Goal: Find specific page/section: Find specific page/section

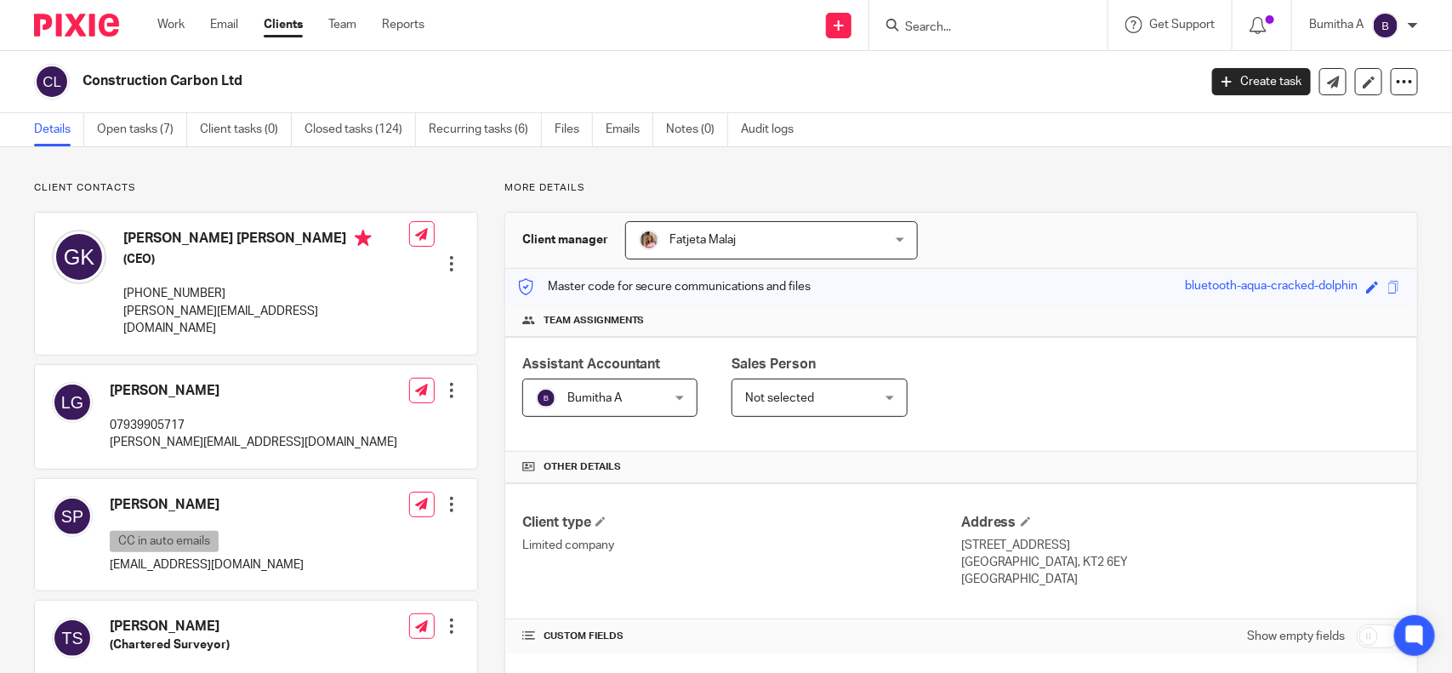
scroll to position [425, 0]
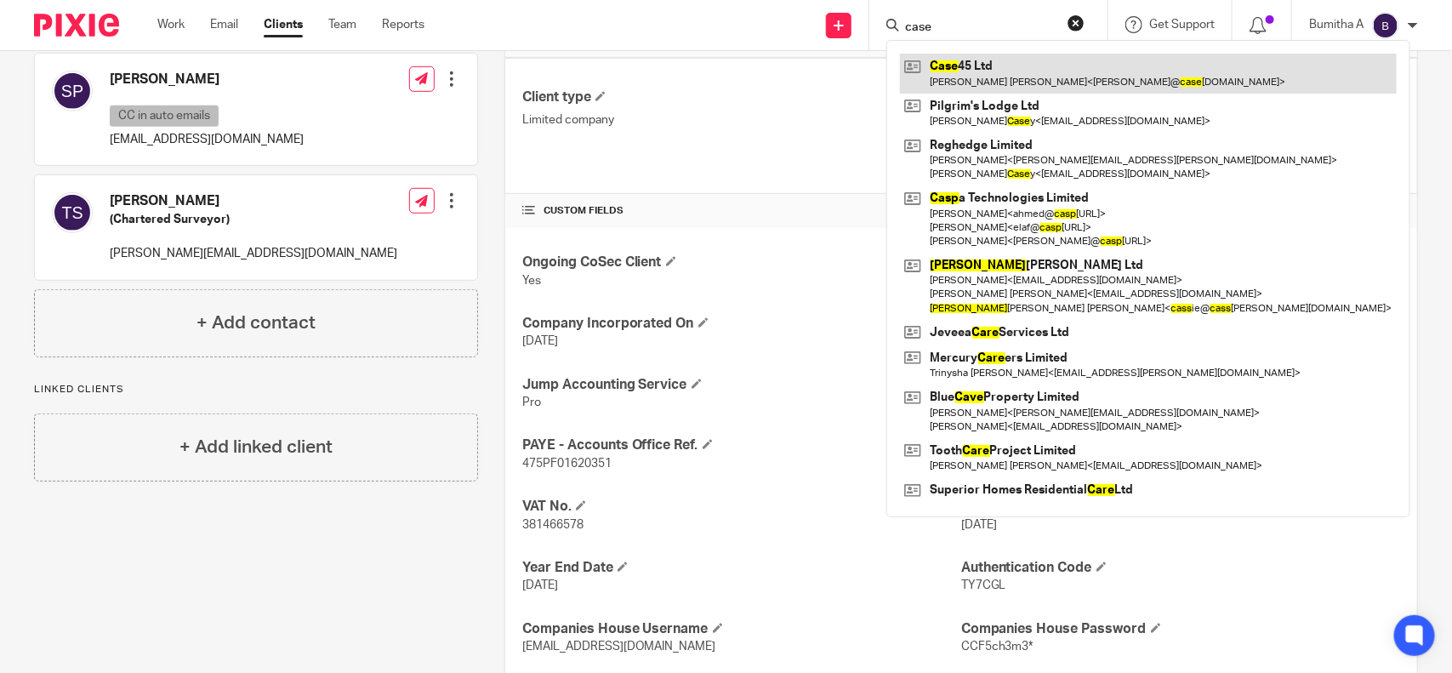
type input "case"
click at [987, 71] on link at bounding box center [1148, 73] width 497 height 39
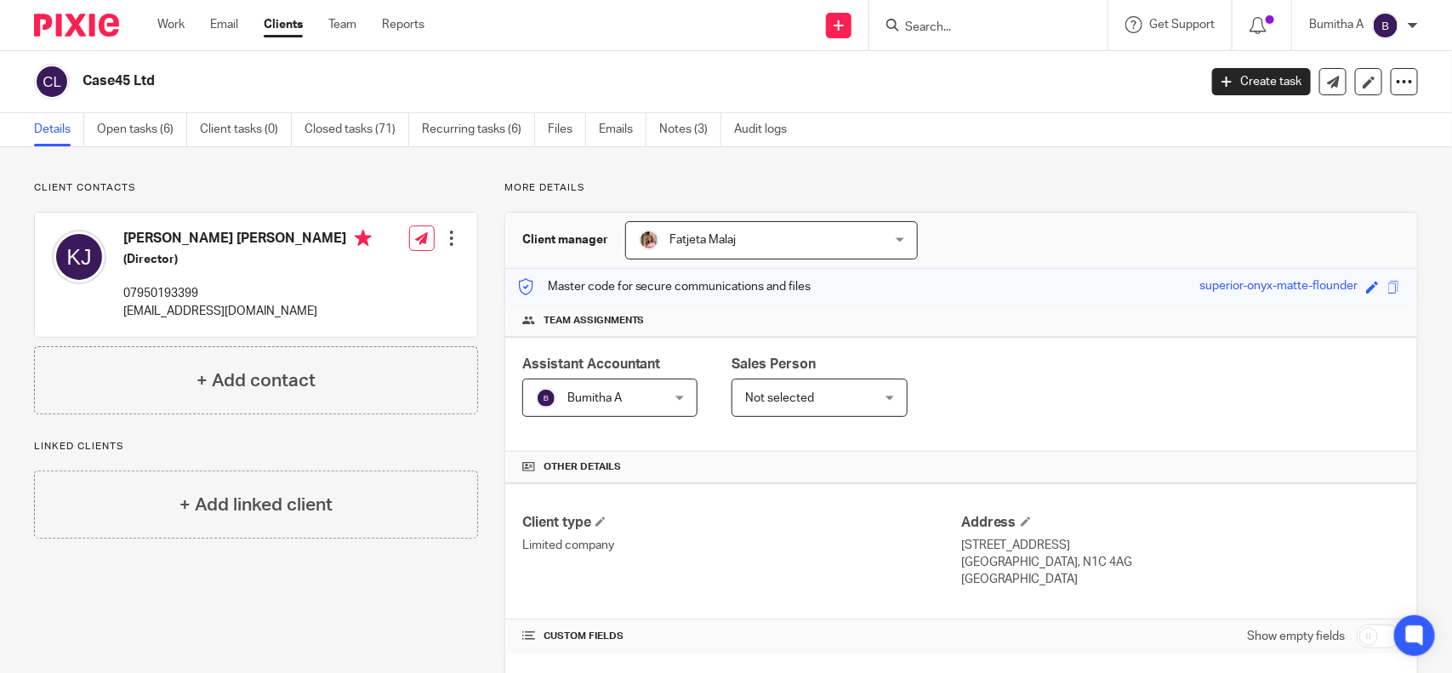
scroll to position [213, 0]
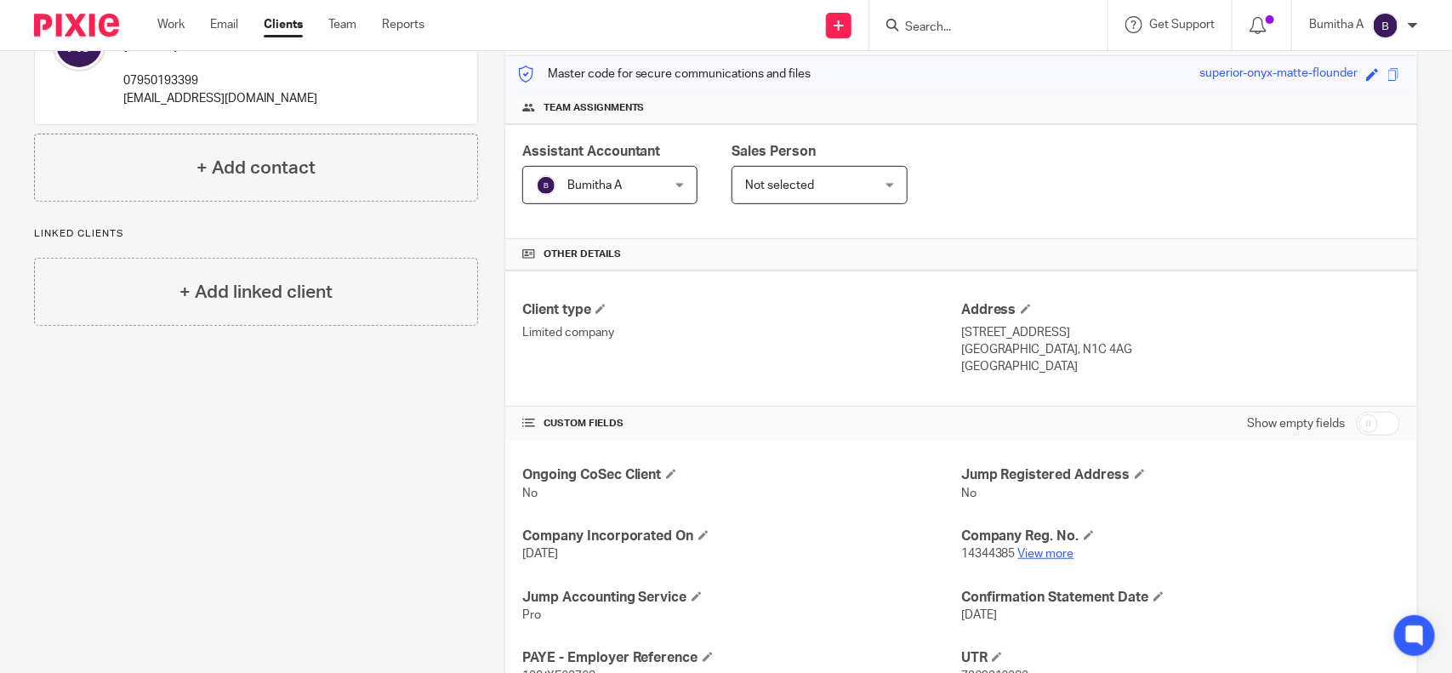
click at [1048, 553] on link "View more" at bounding box center [1046, 554] width 56 height 12
drag, startPoint x: 918, startPoint y: 23, endPoint x: 895, endPoint y: 41, distance: 29.8
click at [914, 24] on input "Search" at bounding box center [979, 27] width 153 height 15
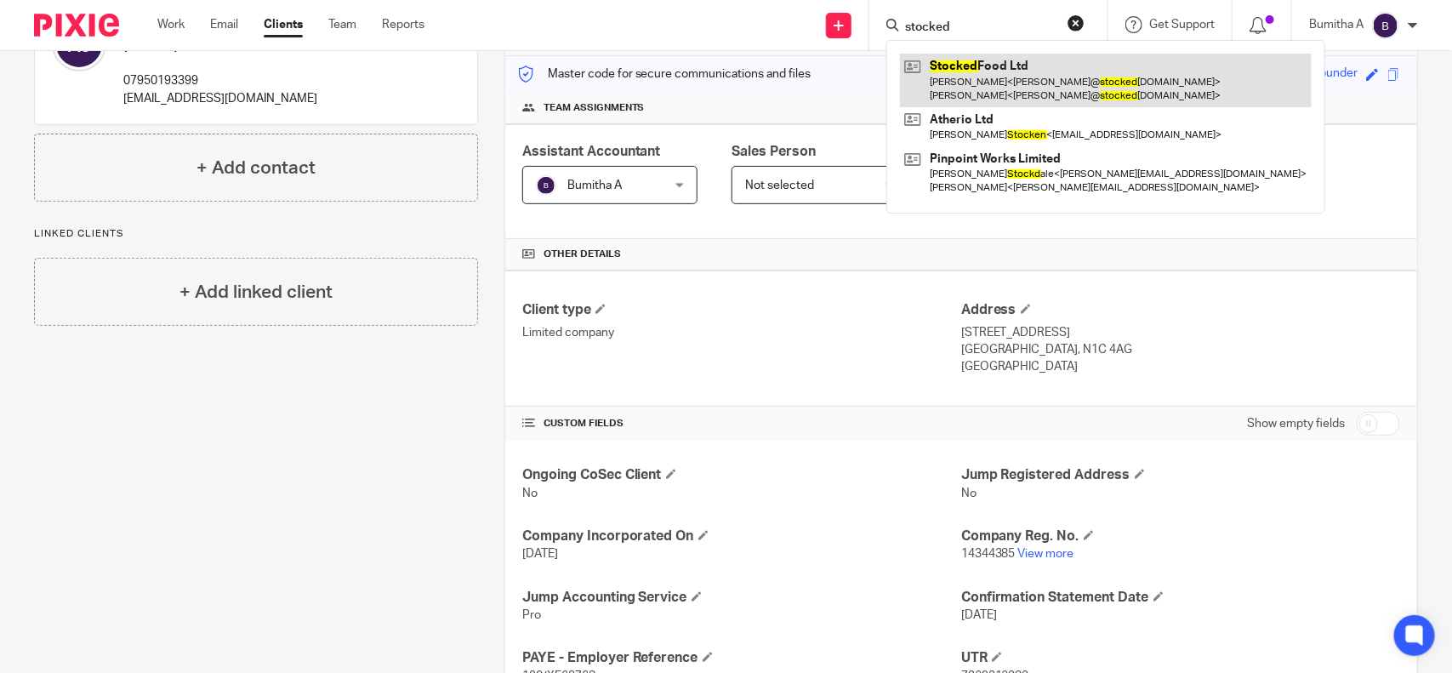
type input "stocked"
click at [1022, 77] on link at bounding box center [1106, 80] width 412 height 53
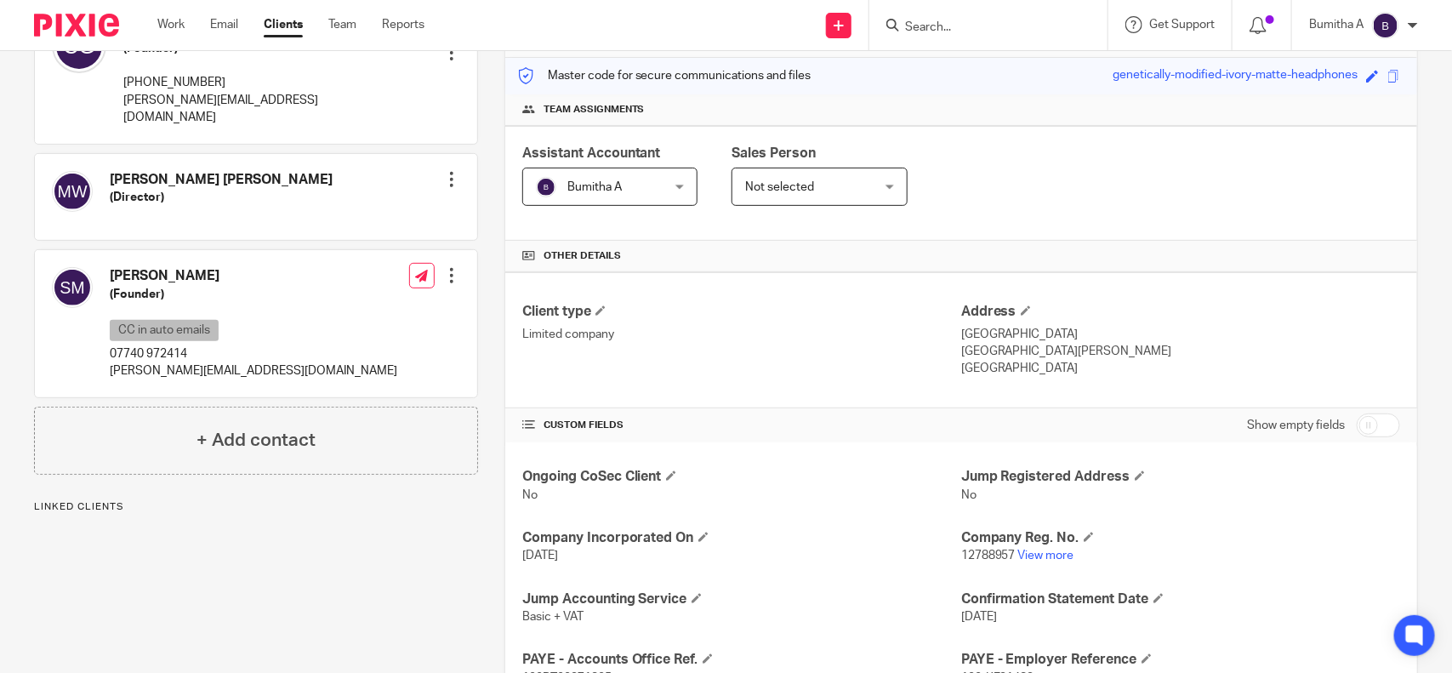
scroll to position [213, 0]
click at [1044, 551] on link "View more" at bounding box center [1046, 554] width 56 height 12
click at [941, 23] on input "Search" at bounding box center [979, 27] width 153 height 15
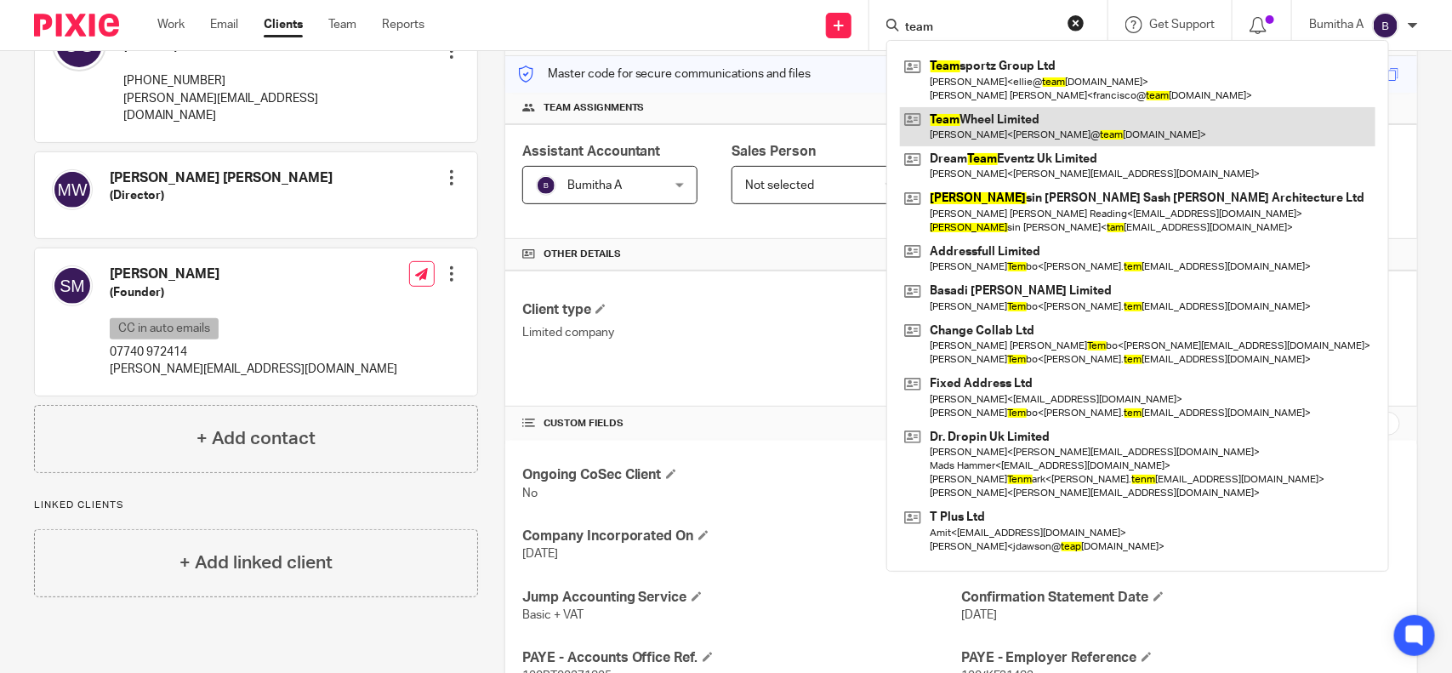
type input "team"
click at [1060, 115] on link at bounding box center [1137, 126] width 475 height 39
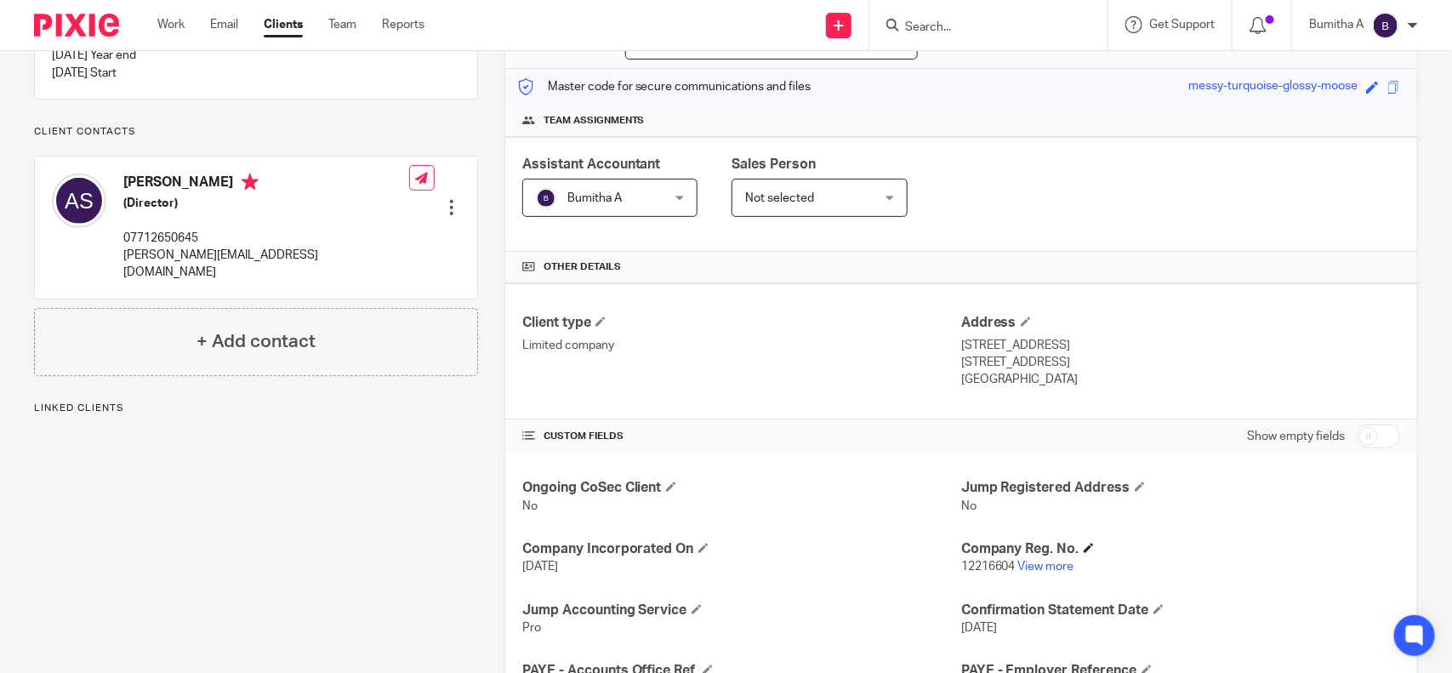
scroll to position [213, 0]
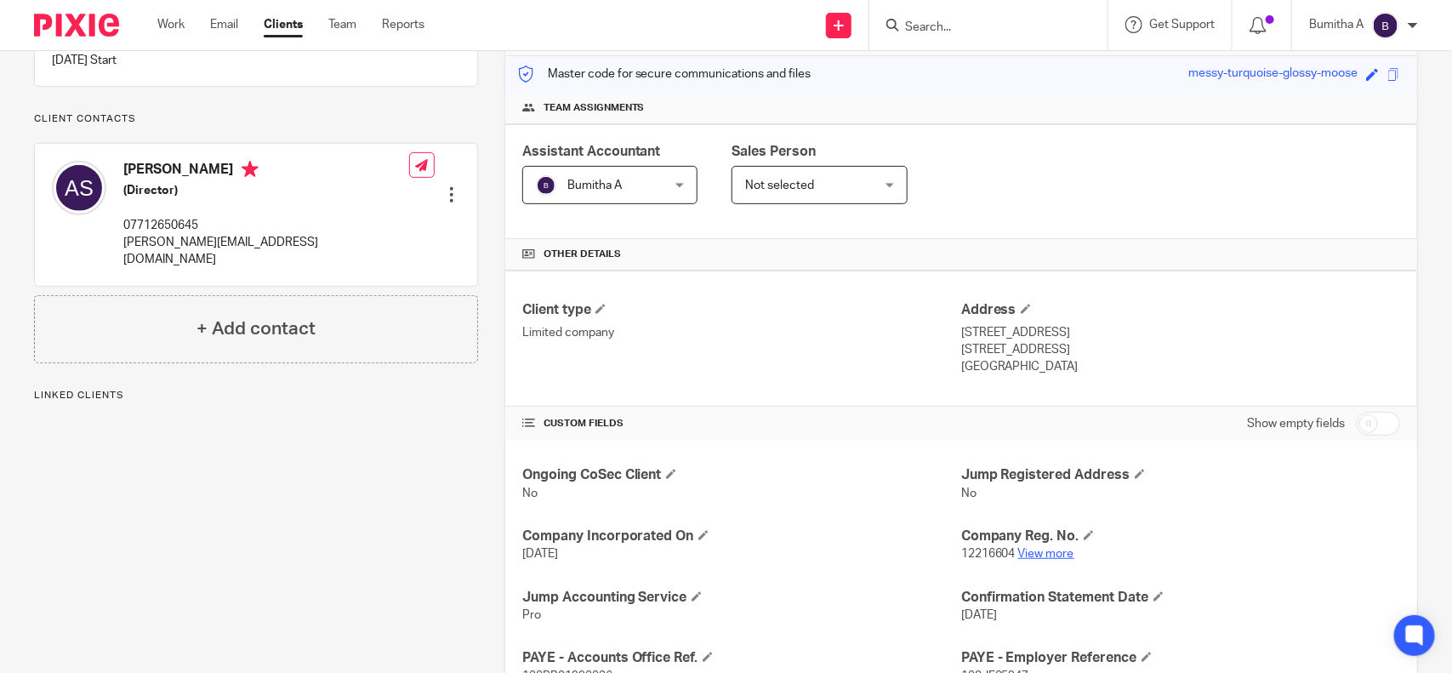
click at [1035, 558] on link "View more" at bounding box center [1046, 554] width 56 height 12
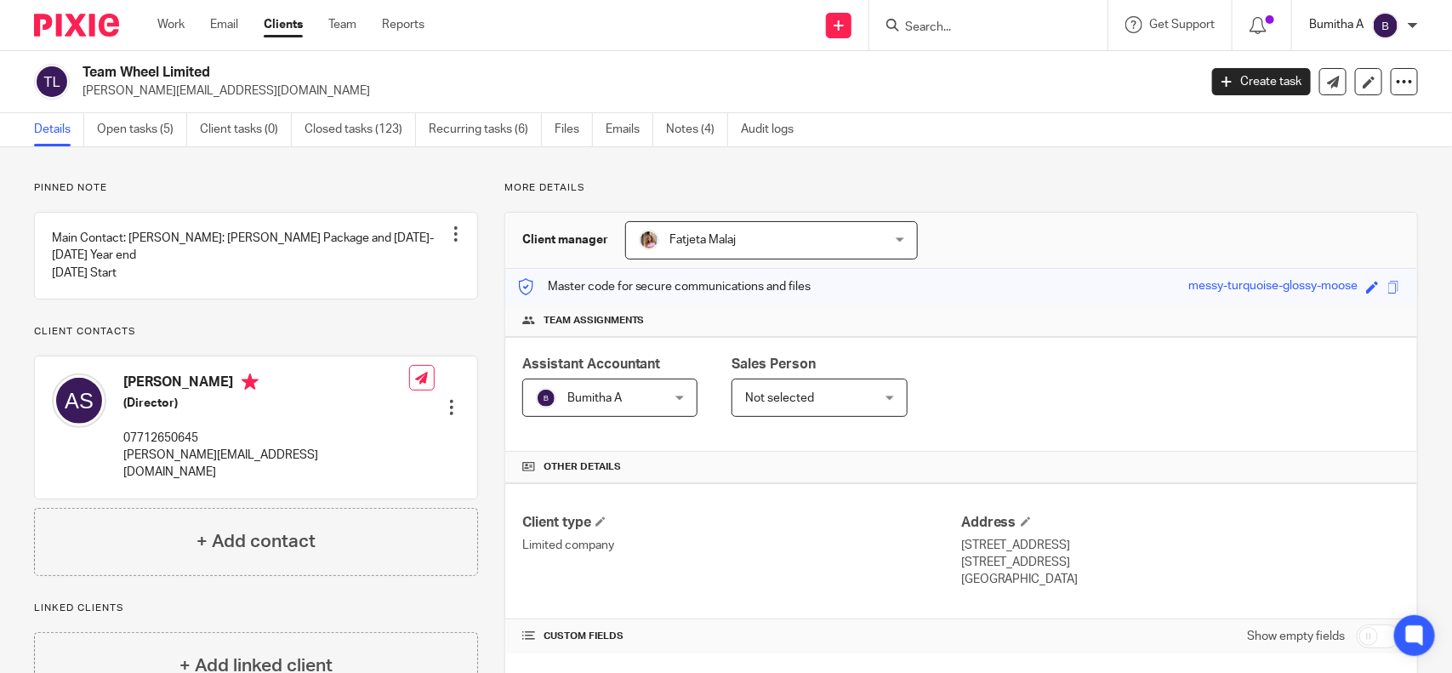
click at [1357, 23] on p "Bumitha A" at bounding box center [1336, 24] width 54 height 17
click at [1356, 90] on span "Email integration" at bounding box center [1365, 92] width 88 height 12
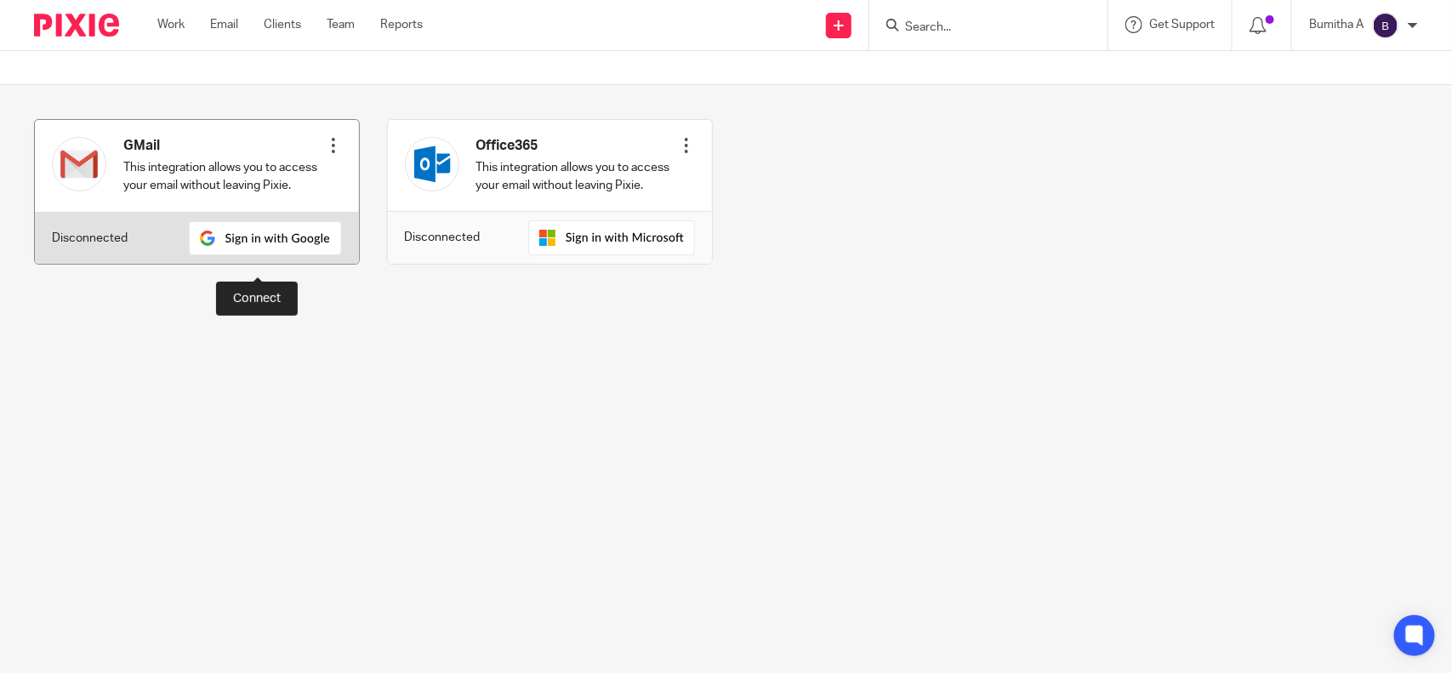
click at [261, 255] on img at bounding box center [265, 238] width 153 height 34
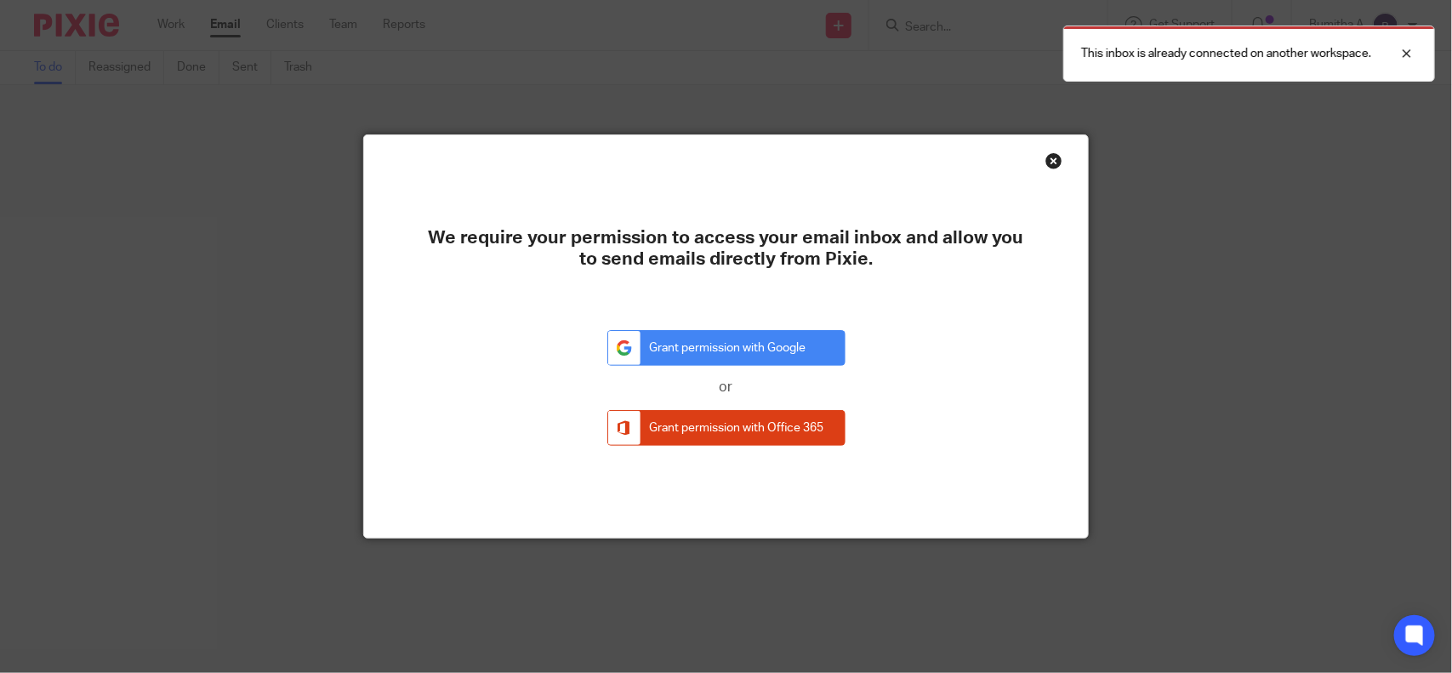
click at [1047, 160] on div "Close this dialog window" at bounding box center [1053, 160] width 17 height 17
